Goal: Navigation & Orientation: Go to known website

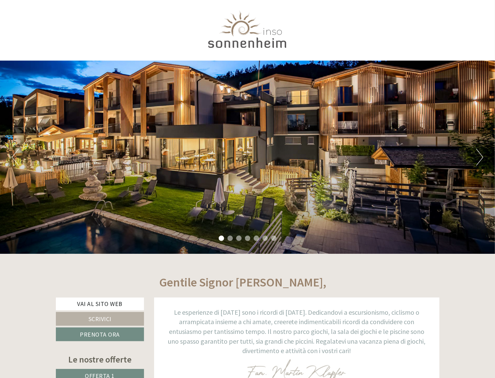
click at [481, 155] on button "Next" at bounding box center [480, 157] width 7 height 17
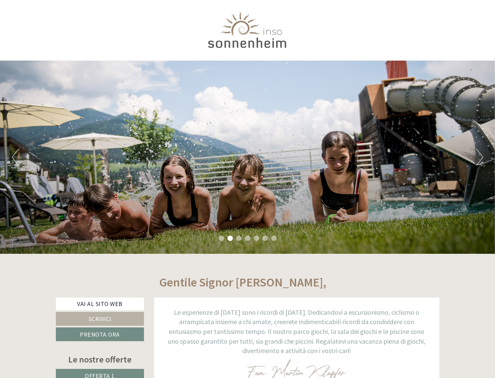
click at [481, 155] on button "Next" at bounding box center [480, 157] width 7 height 17
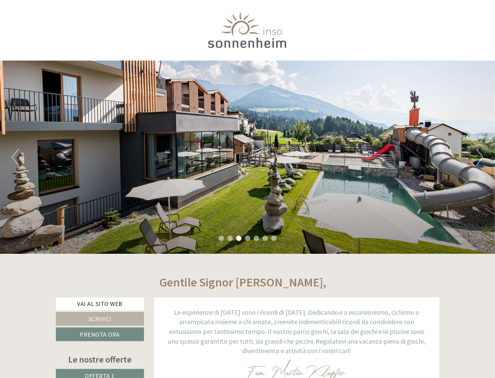
click at [481, 155] on button "Next" at bounding box center [480, 157] width 7 height 17
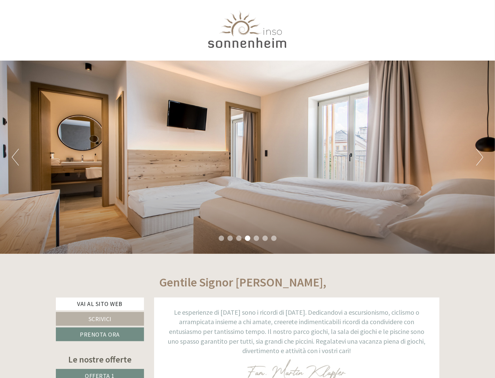
click at [481, 155] on button "Next" at bounding box center [480, 157] width 7 height 17
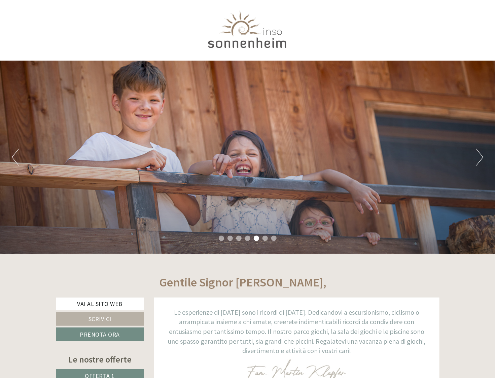
click at [481, 155] on button "Next" at bounding box center [480, 157] width 7 height 17
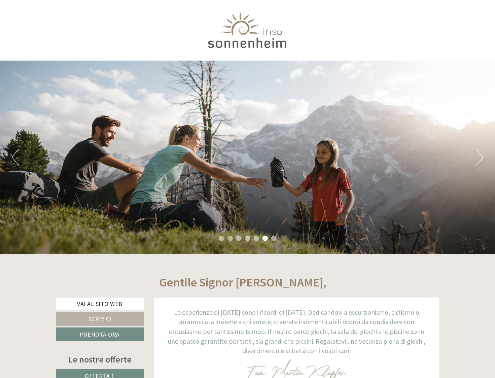
click at [481, 155] on button "Next" at bounding box center [480, 157] width 7 height 17
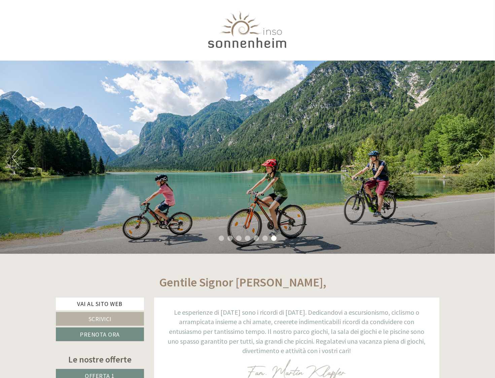
click at [481, 155] on button "Next" at bounding box center [480, 157] width 7 height 17
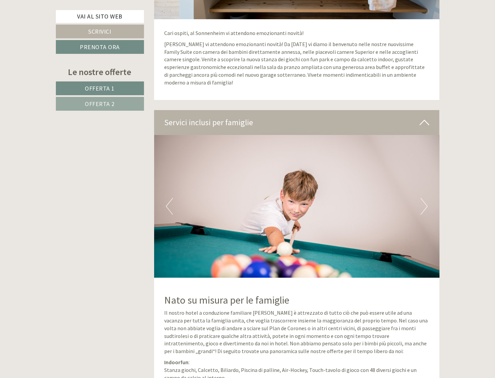
scroll to position [2257, 0]
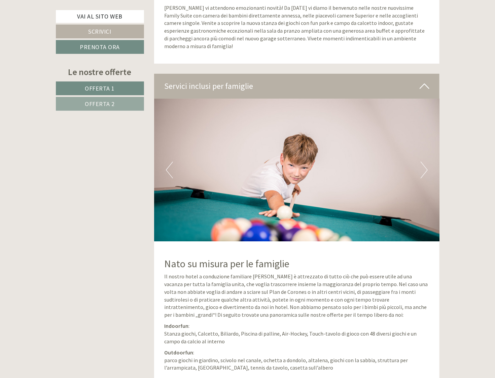
click at [424, 165] on button "Next" at bounding box center [424, 170] width 7 height 17
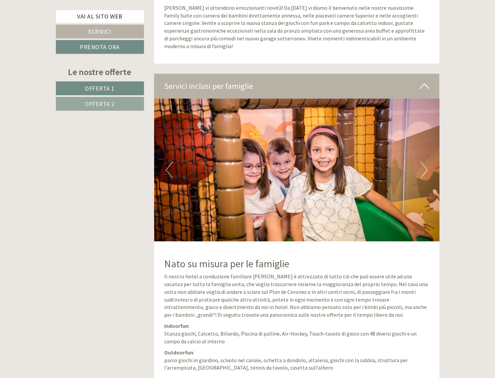
click at [424, 165] on button "Next" at bounding box center [424, 170] width 7 height 17
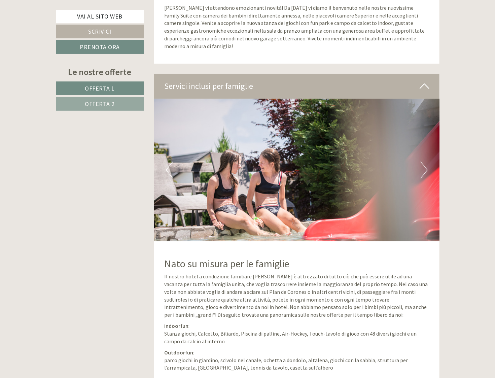
click at [424, 165] on button "Next" at bounding box center [424, 170] width 7 height 17
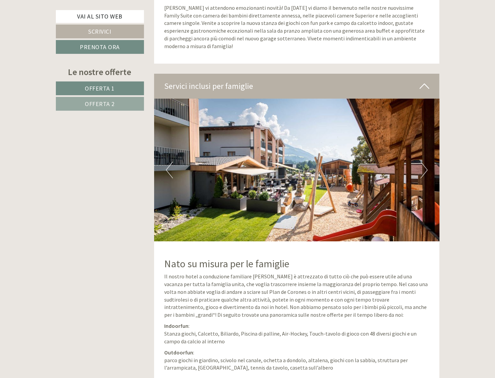
click at [424, 165] on button "Next" at bounding box center [424, 170] width 7 height 17
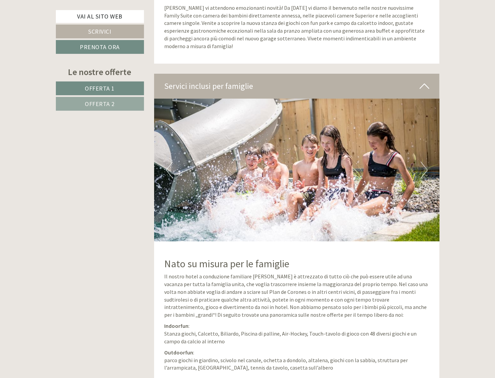
click at [424, 165] on button "Next" at bounding box center [424, 170] width 7 height 17
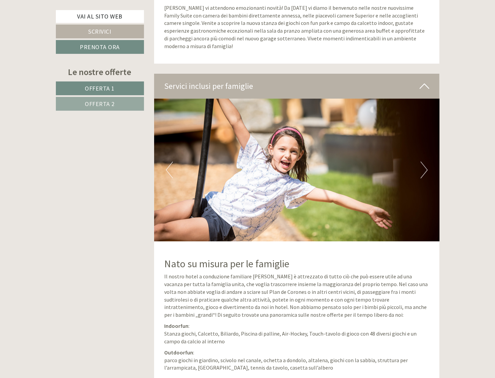
click at [424, 165] on button "Next" at bounding box center [424, 170] width 7 height 17
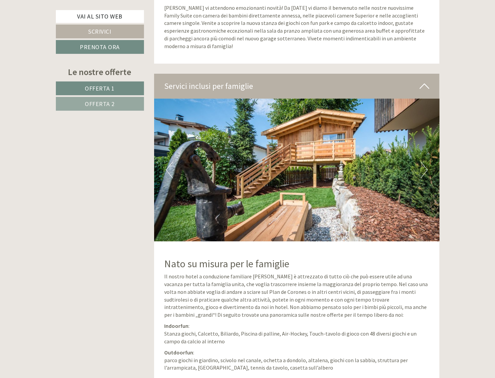
click at [424, 165] on button "Next" at bounding box center [424, 170] width 7 height 17
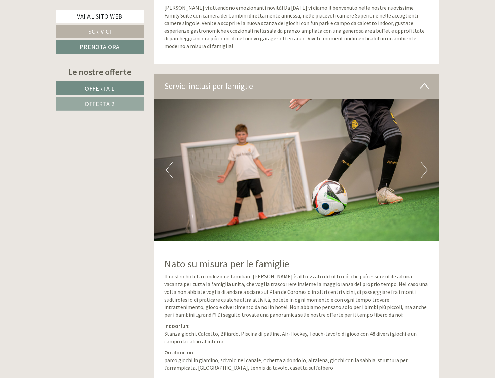
click at [424, 165] on button "Next" at bounding box center [424, 170] width 7 height 17
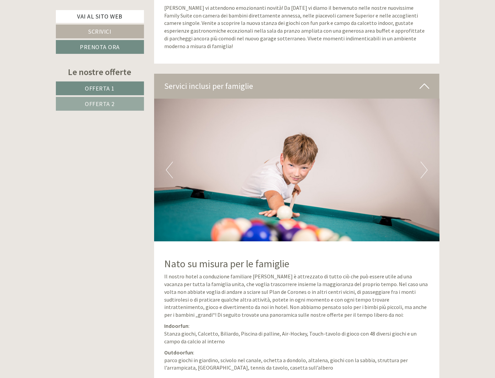
click at [424, 165] on button "Next" at bounding box center [424, 170] width 7 height 17
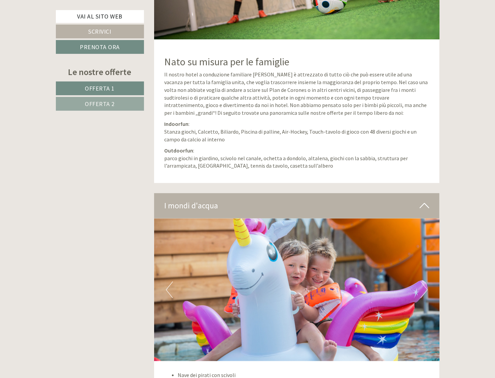
scroll to position [2493, 0]
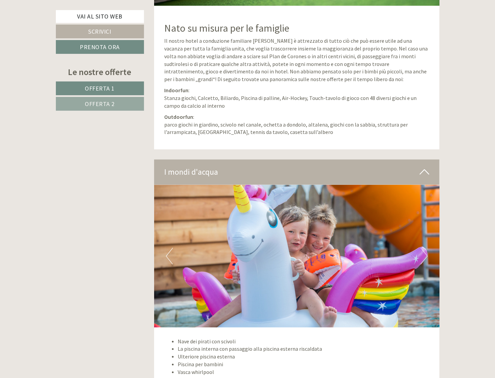
click at [422, 254] on button "Next" at bounding box center [424, 256] width 7 height 17
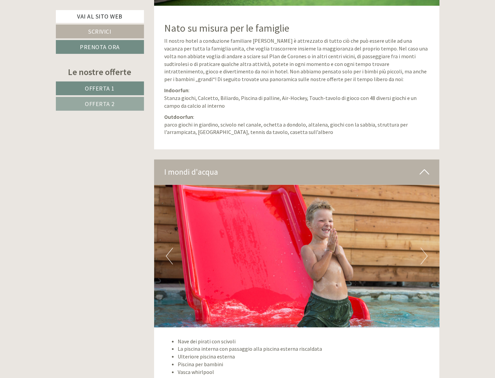
click at [422, 254] on button "Next" at bounding box center [424, 256] width 7 height 17
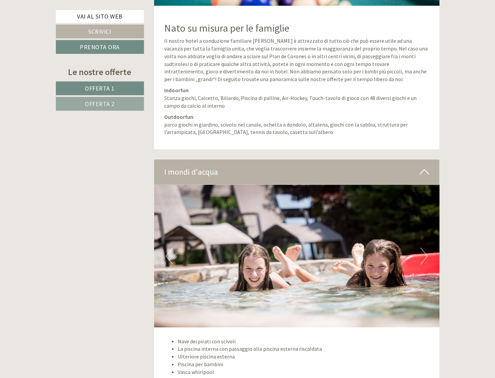
click at [422, 254] on button "Next" at bounding box center [424, 256] width 7 height 17
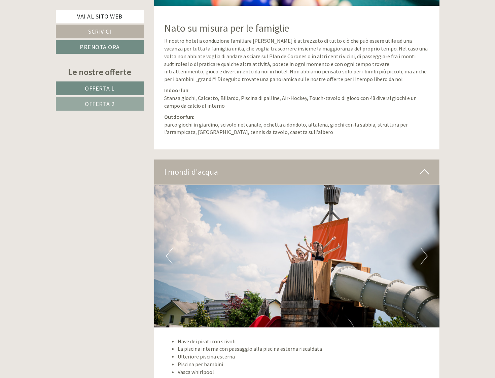
click at [425, 251] on button "Next" at bounding box center [424, 256] width 7 height 17
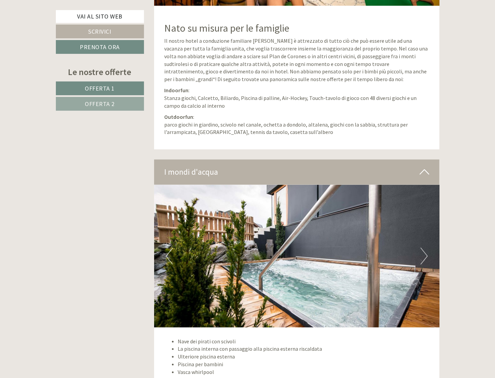
click at [425, 251] on button "Next" at bounding box center [424, 256] width 7 height 17
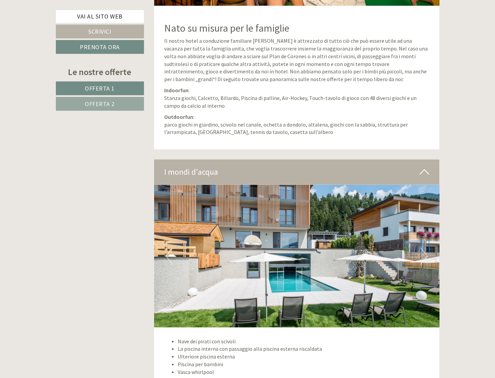
click at [425, 251] on button "Next" at bounding box center [424, 256] width 7 height 17
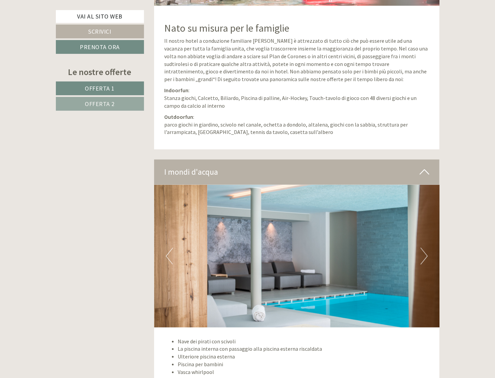
click at [425, 251] on button "Next" at bounding box center [424, 256] width 7 height 17
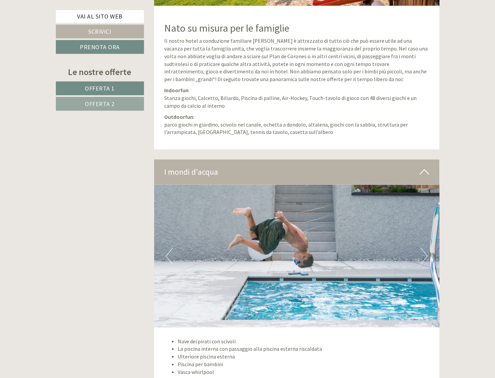
click at [425, 251] on button "Next" at bounding box center [424, 256] width 7 height 17
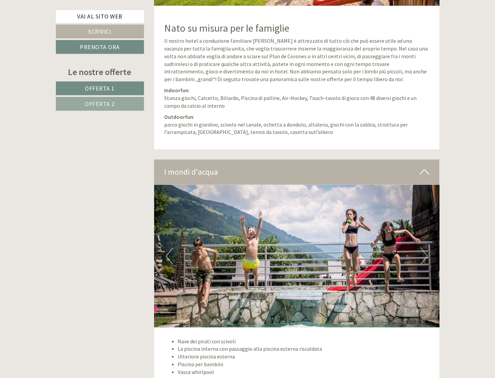
click at [425, 251] on button "Next" at bounding box center [424, 256] width 7 height 17
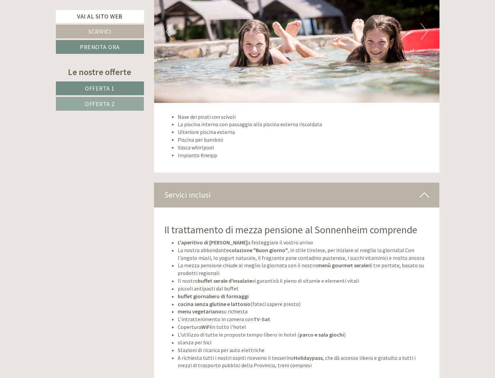
scroll to position [2762, 0]
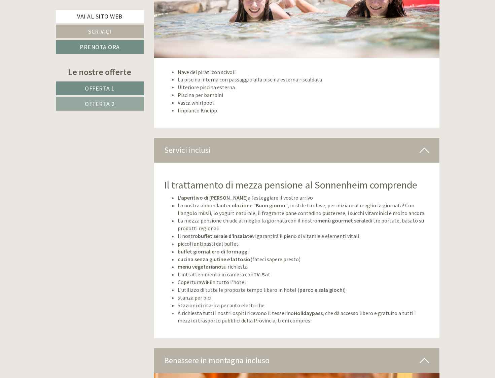
drag, startPoint x: 135, startPoint y: 225, endPoint x: 111, endPoint y: 213, distance: 27.1
click at [111, 213] on div "Vai al sito web Scrivici Prenota ora Le nostre offerte Offerta 1 Offerta 2 Offe…" at bounding box center [248, 258] width 394 height 5444
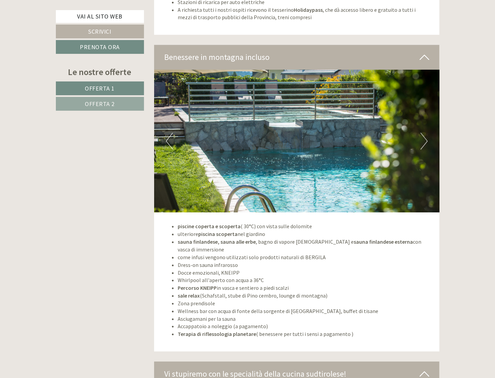
scroll to position [3099, 0]
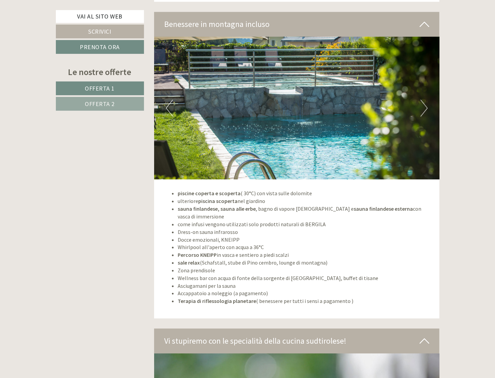
click at [430, 101] on img at bounding box center [297, 108] width 286 height 143
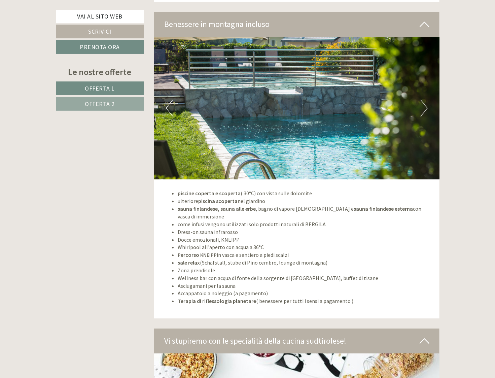
click at [426, 104] on button "Next" at bounding box center [424, 108] width 7 height 17
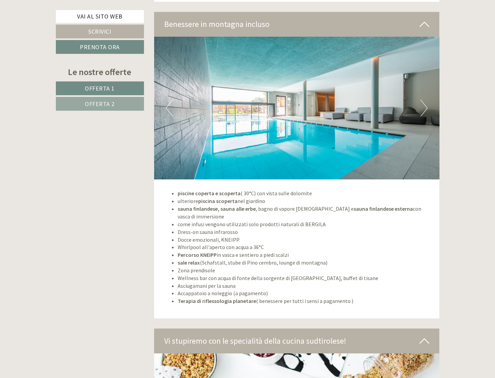
click at [426, 104] on button "Next" at bounding box center [424, 108] width 7 height 17
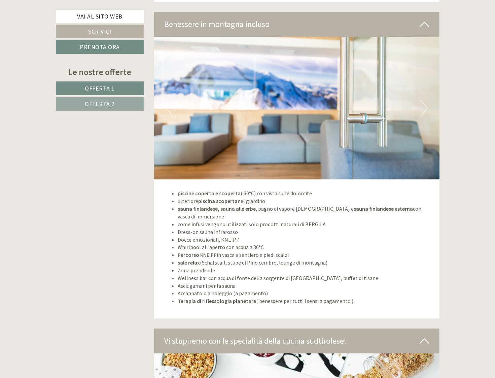
click at [426, 104] on button "Next" at bounding box center [424, 108] width 7 height 17
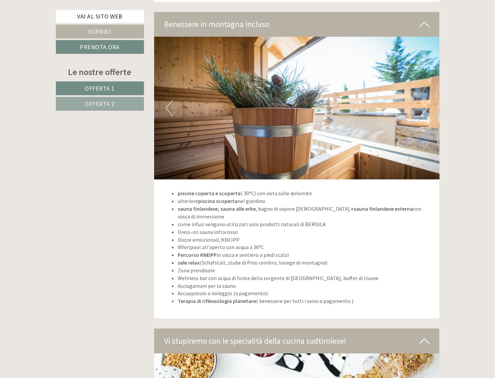
click at [426, 104] on button "Next" at bounding box center [424, 108] width 7 height 17
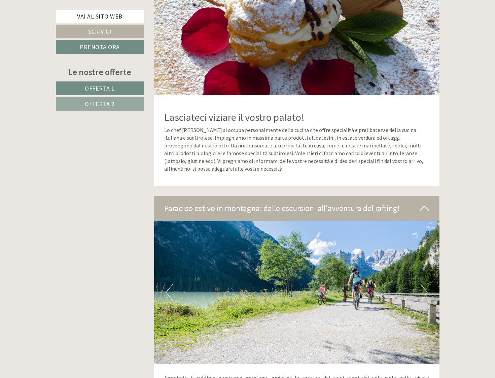
scroll to position [3469, 0]
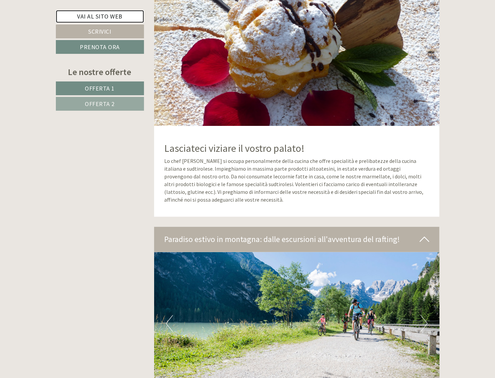
click at [98, 12] on link "Vai al sito web" at bounding box center [100, 16] width 88 height 13
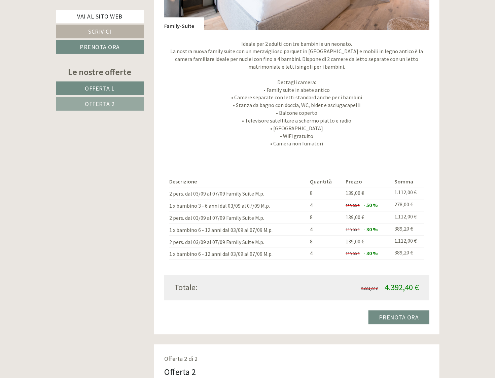
scroll to position [606, 0]
